Goal: Communication & Community: Answer question/provide support

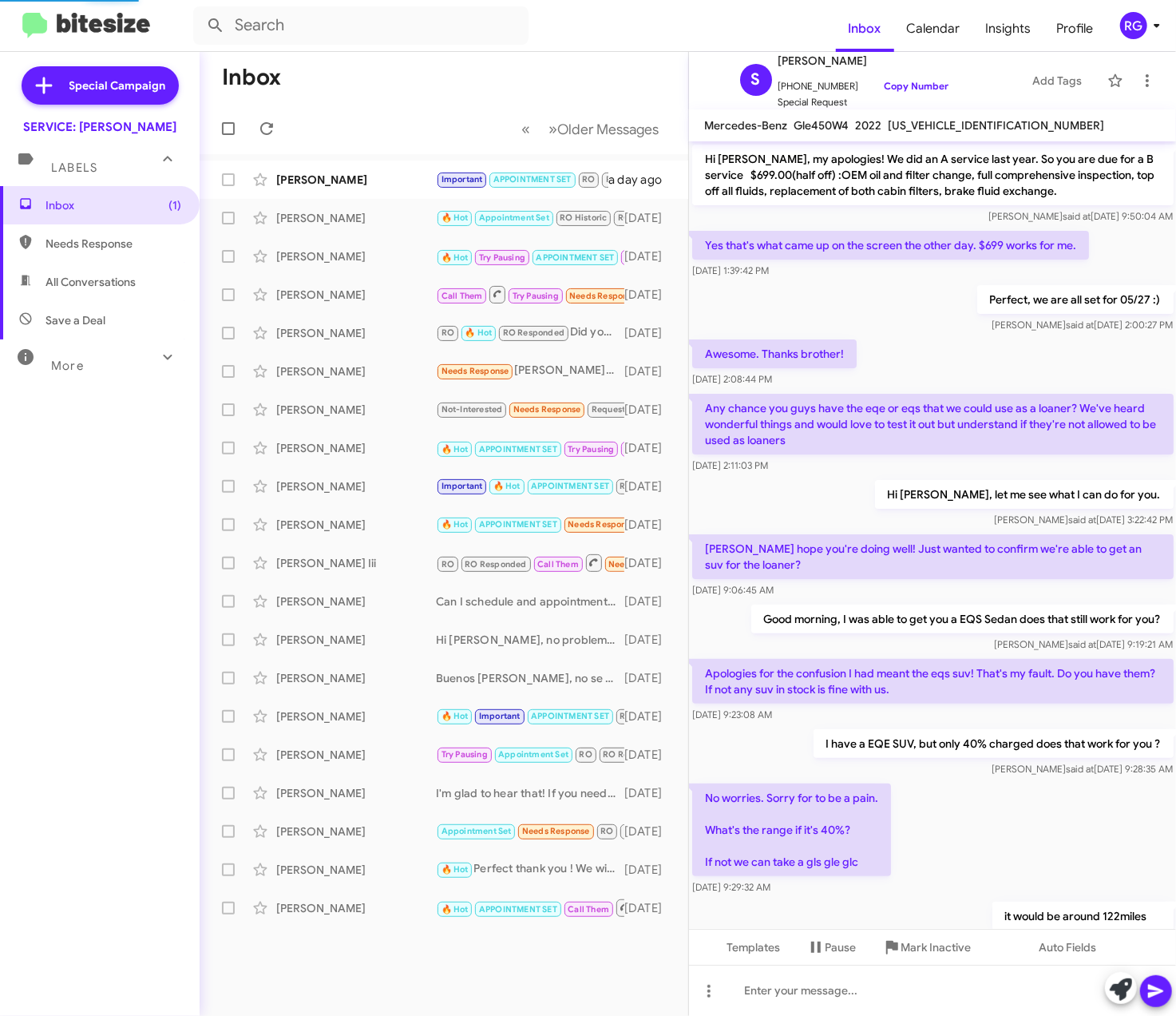
scroll to position [538, 0]
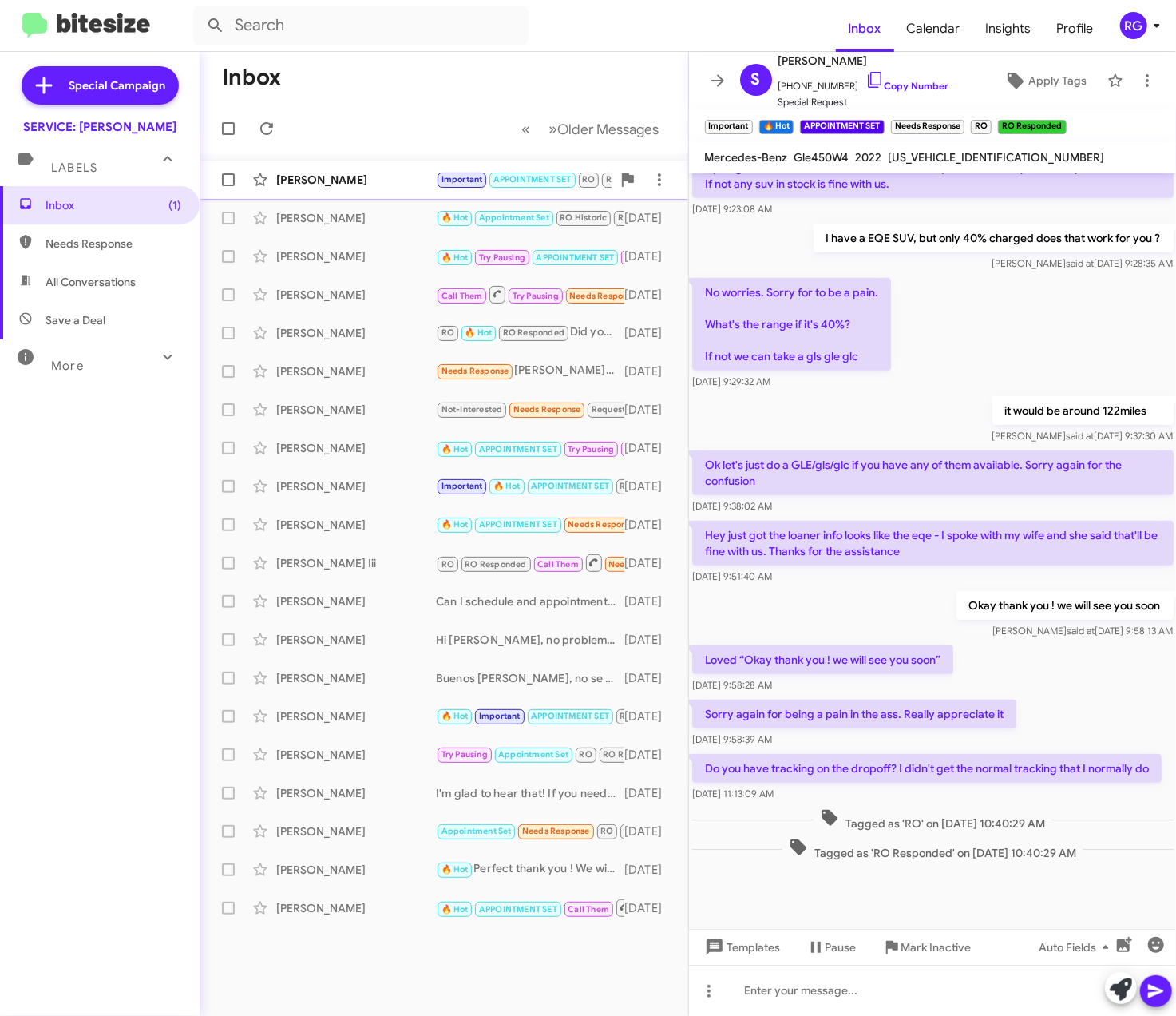
click at [437, 173] on span "Important" at bounding box center [462, 178] width 52 height 14
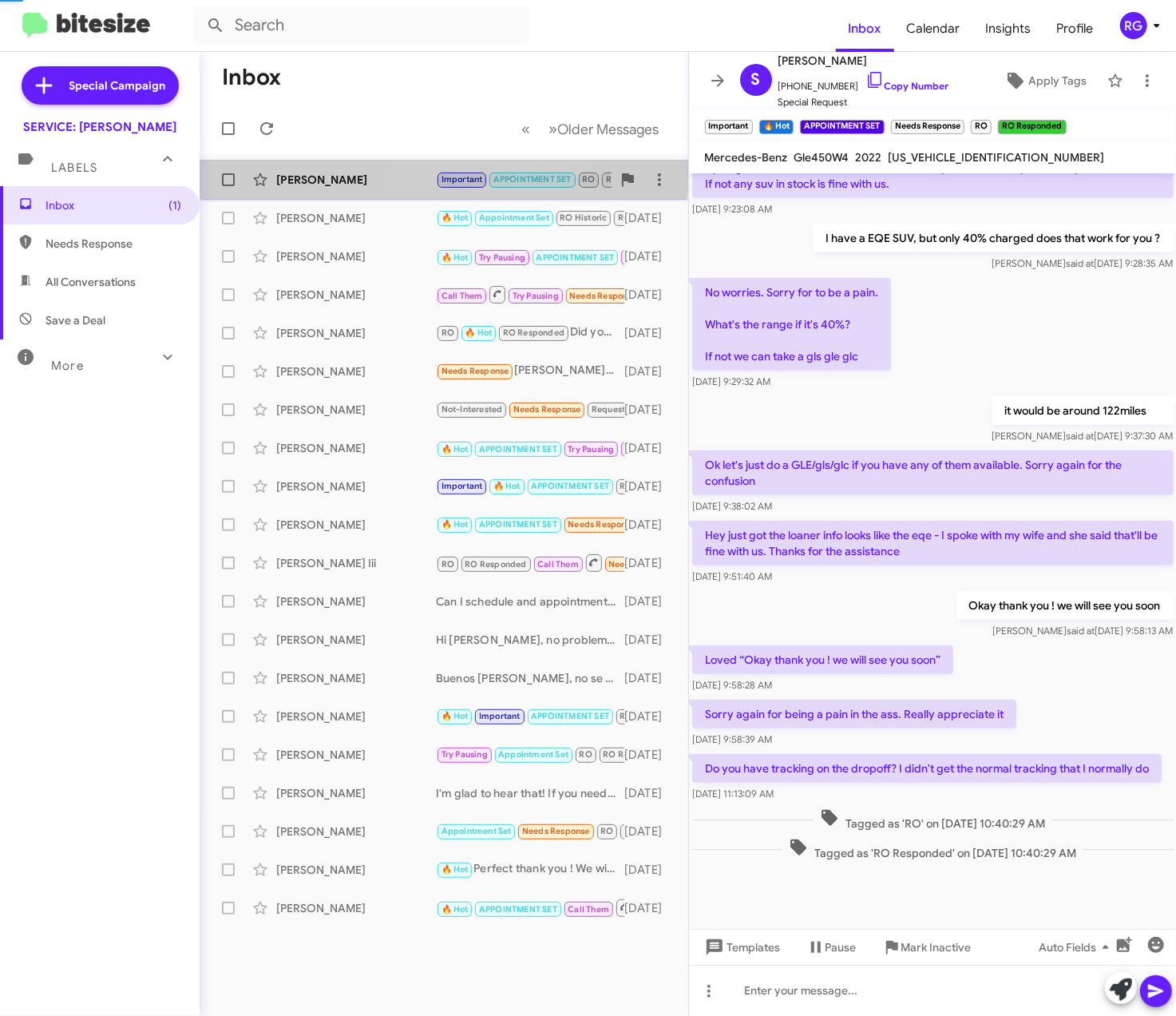
scroll to position [502, 0]
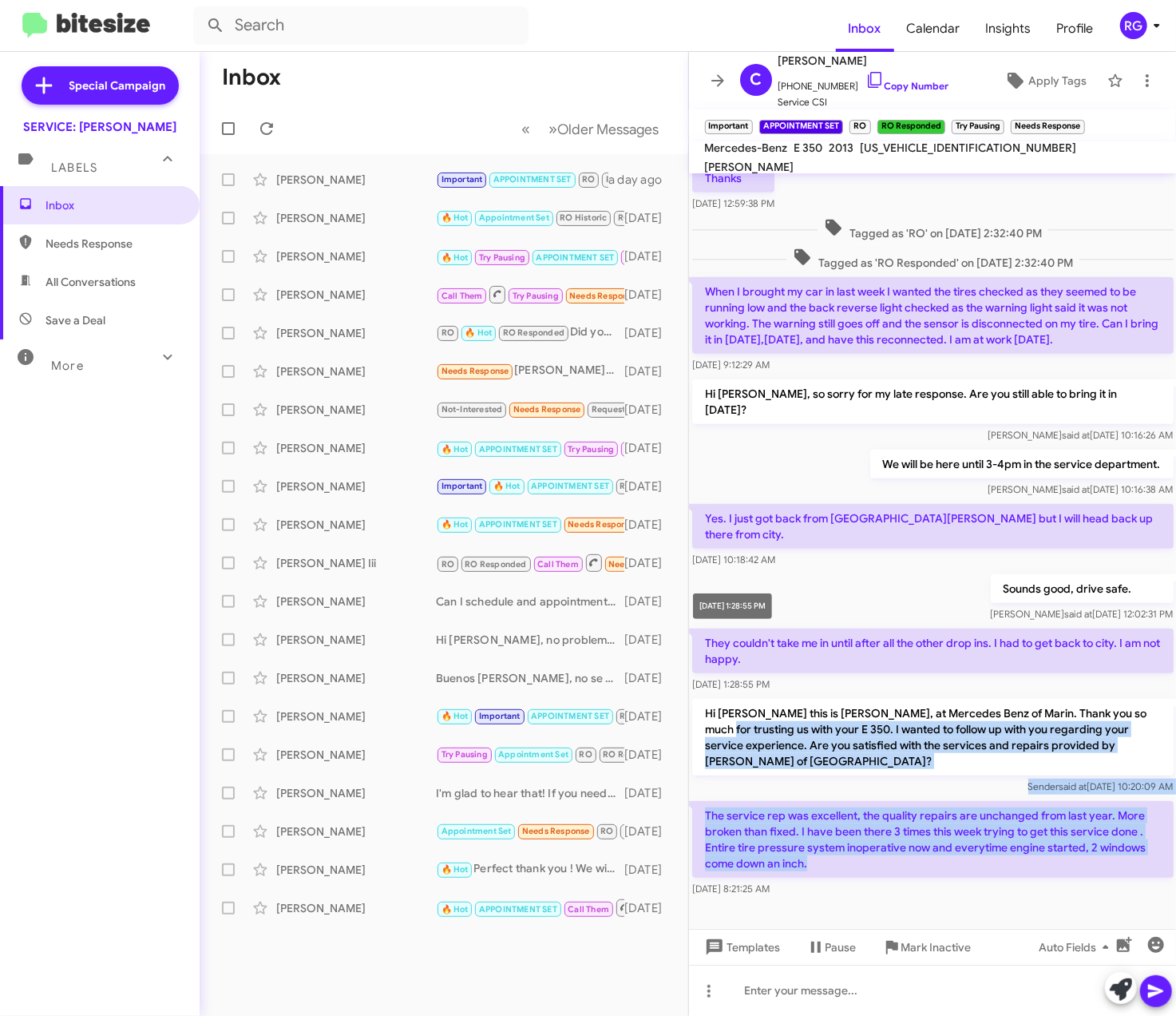
drag, startPoint x: 865, startPoint y: 825, endPoint x: 723, endPoint y: 675, distance: 206.6
click at [723, 675] on div "Hi [PERSON_NAME], this is [PERSON_NAME], Manager at Mercedes Benz of Marin. Tha…" at bounding box center [932, 285] width 488 height 1229
click at [26, 243] on icon at bounding box center [25, 241] width 14 height 14
type input "in:needs-response"
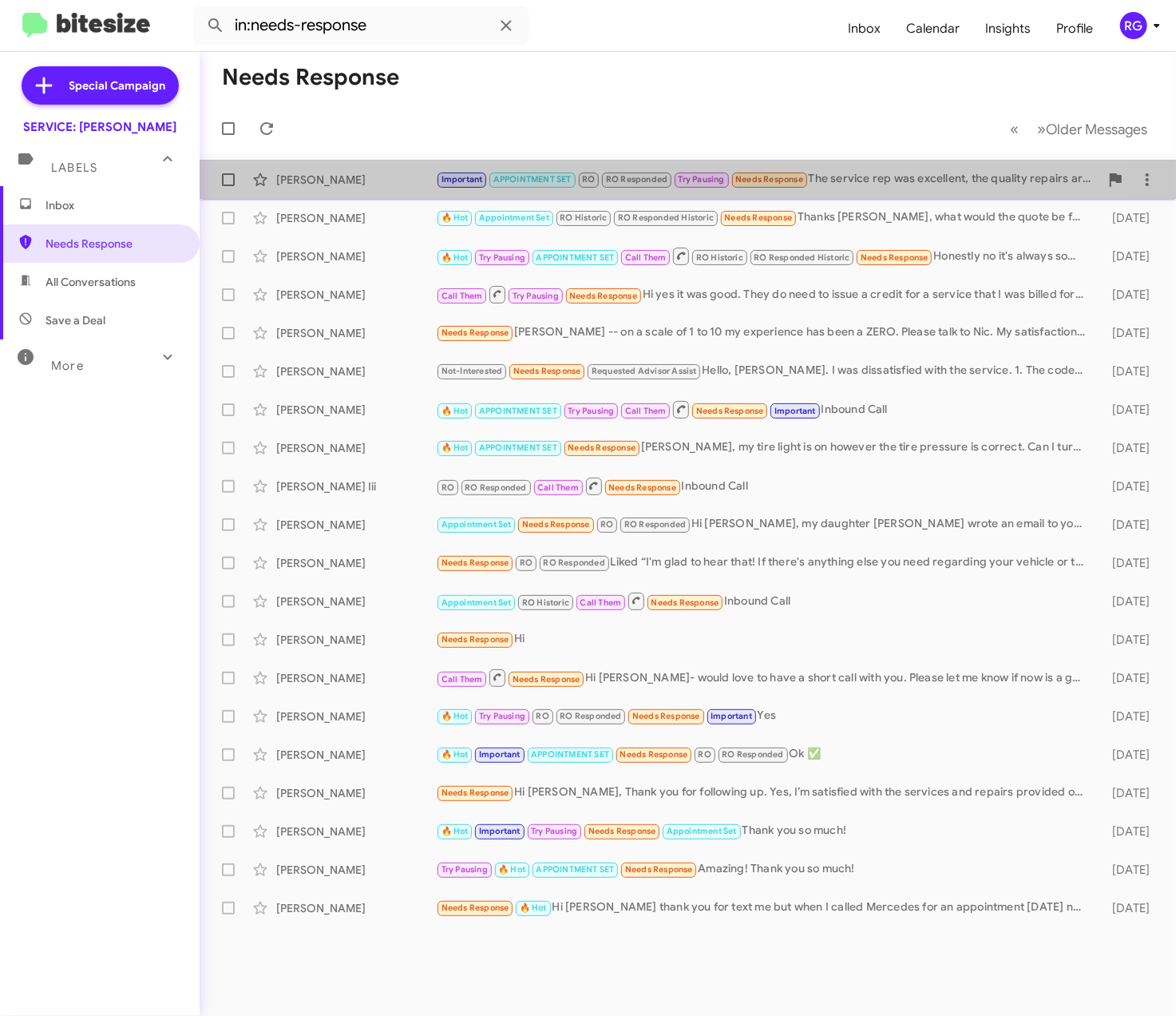
click at [442, 185] on small "Important" at bounding box center [461, 179] width 49 height 15
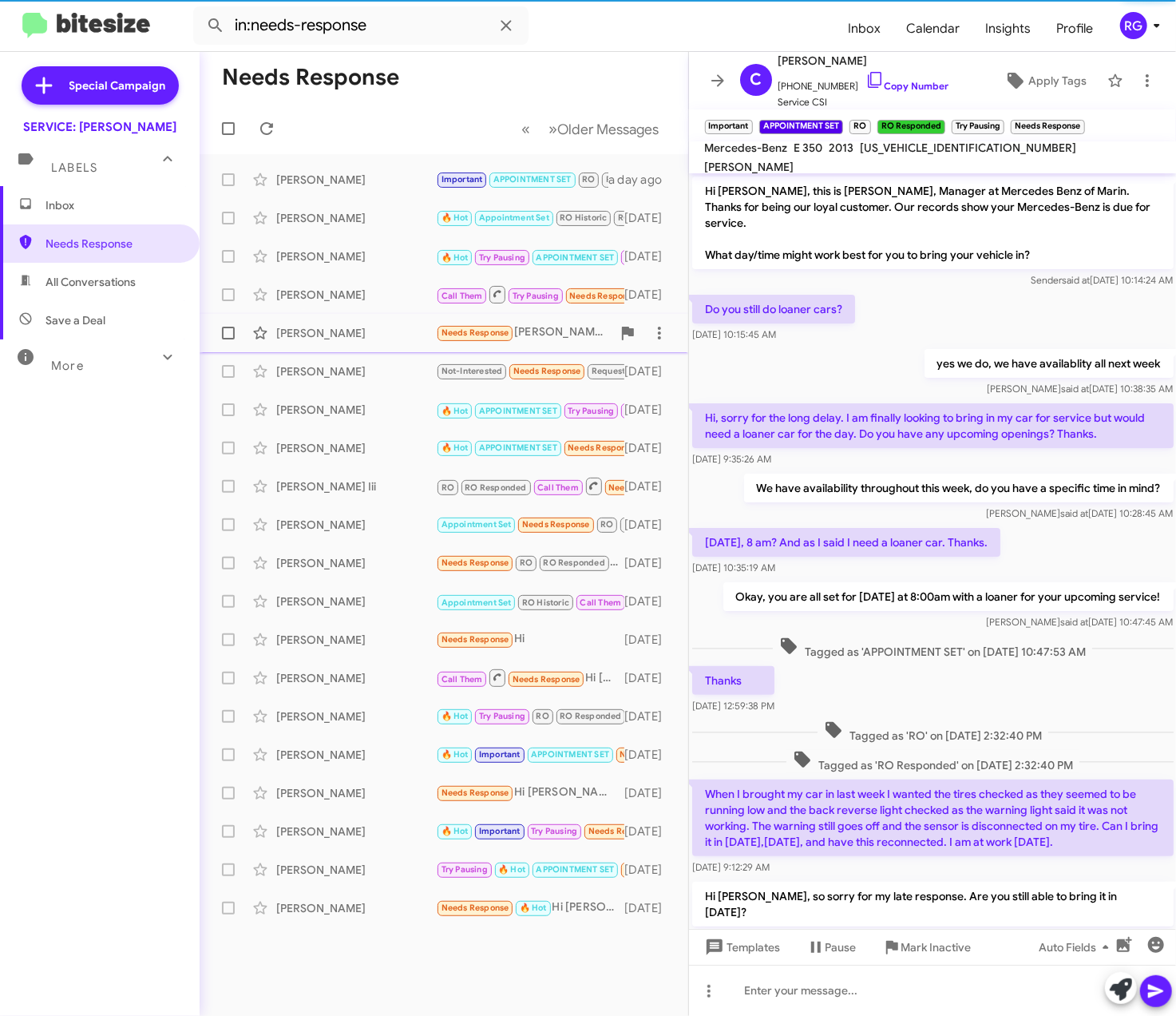
scroll to position [470, 0]
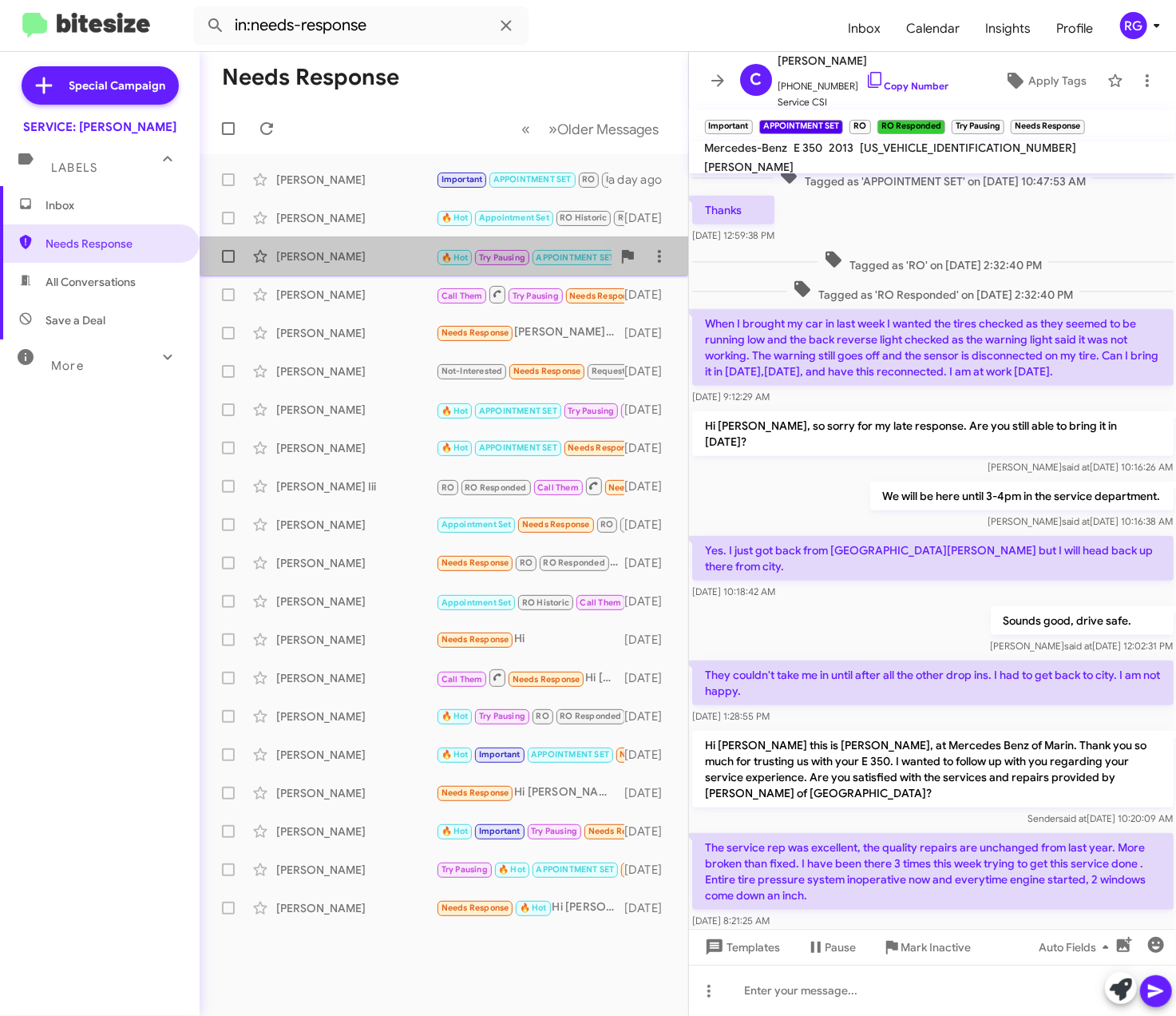
click at [450, 241] on div "[PERSON_NAME] 🔥 Hot Try Pausing APPOINTMENT SET Call Them RO Historic RO Respon…" at bounding box center [444, 256] width 463 height 32
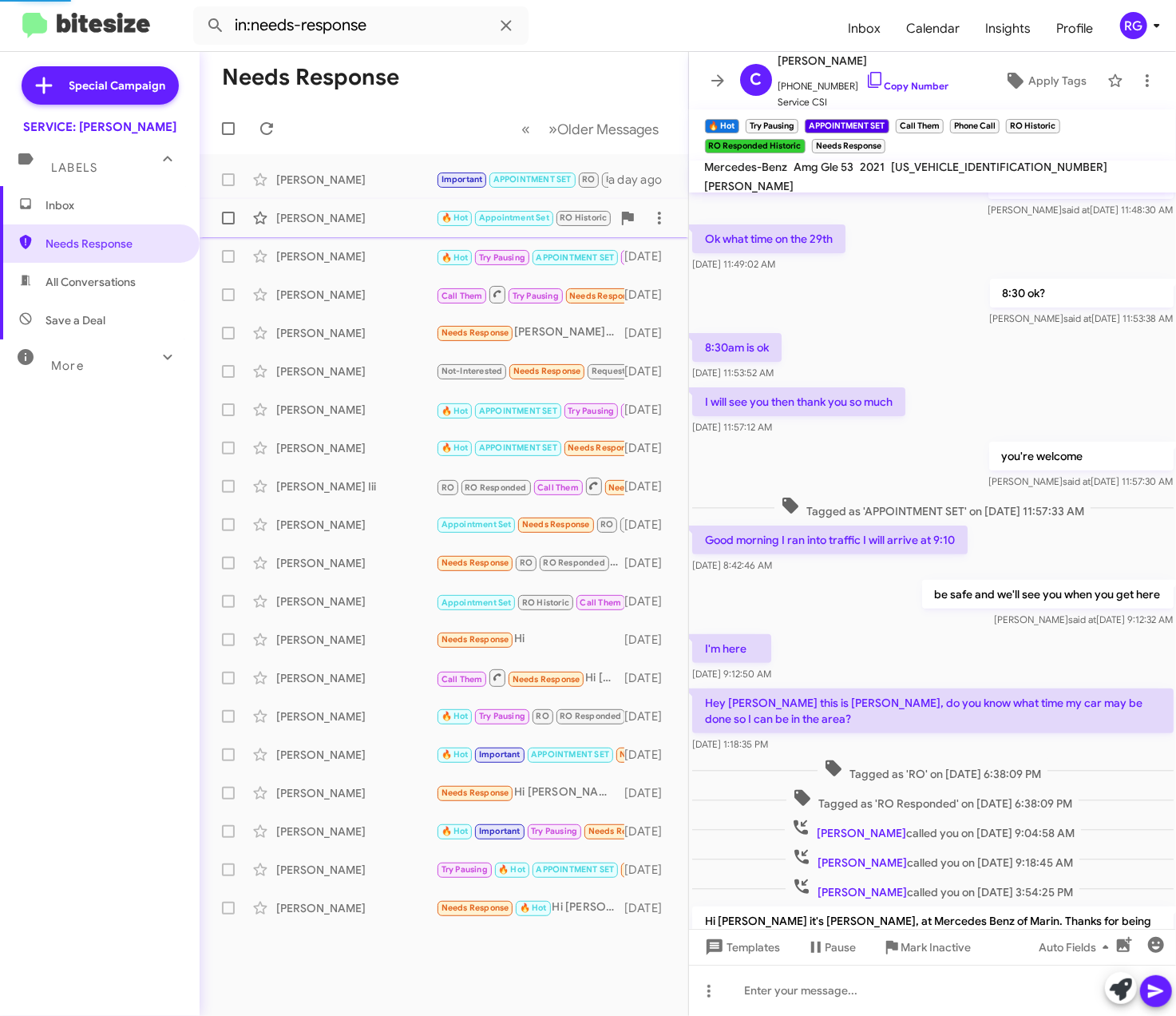
click at [474, 216] on span "Appointment Set" at bounding box center [514, 216] width 81 height 14
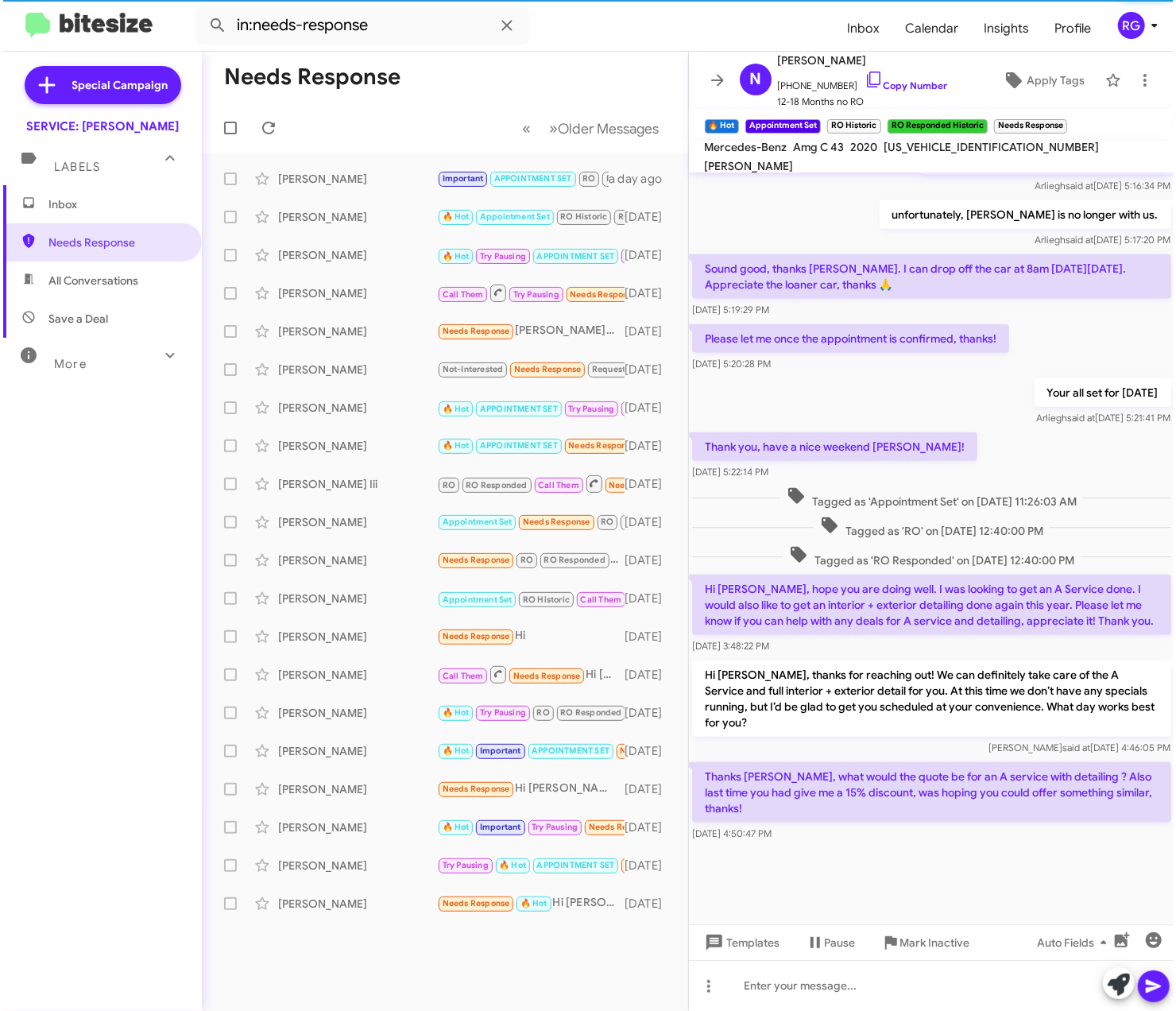
scroll to position [717, 0]
